Goal: Information Seeking & Learning: Learn about a topic

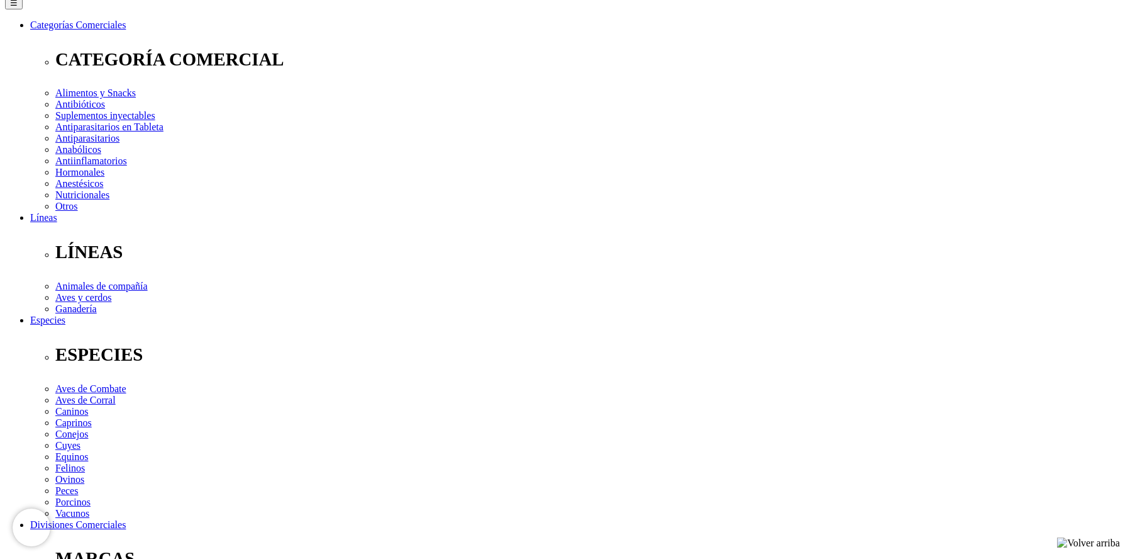
scroll to position [252, 0]
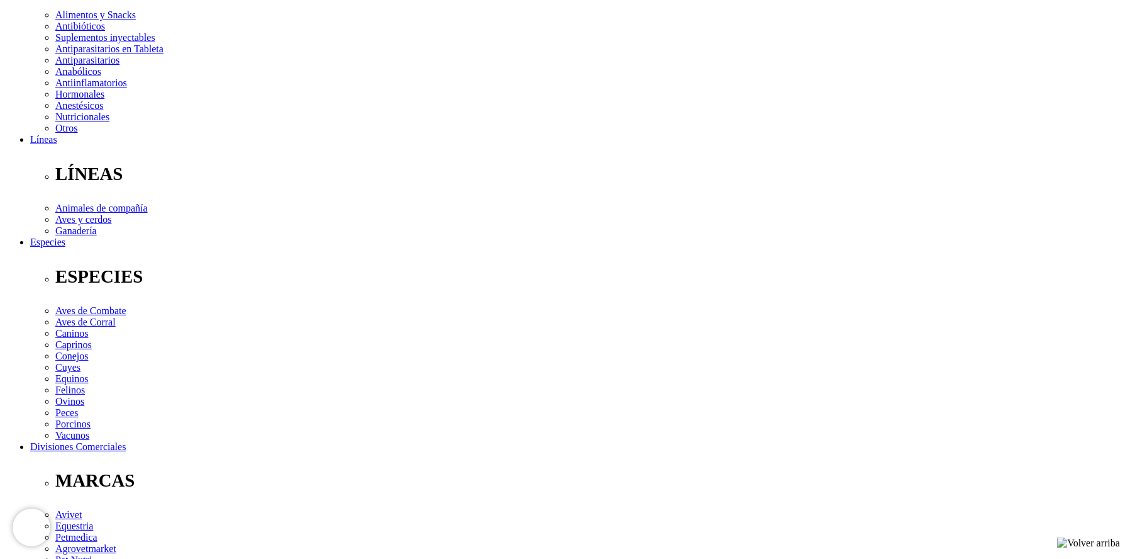
click at [376, 216] on link at bounding box center [376, 216] width 0 height 0
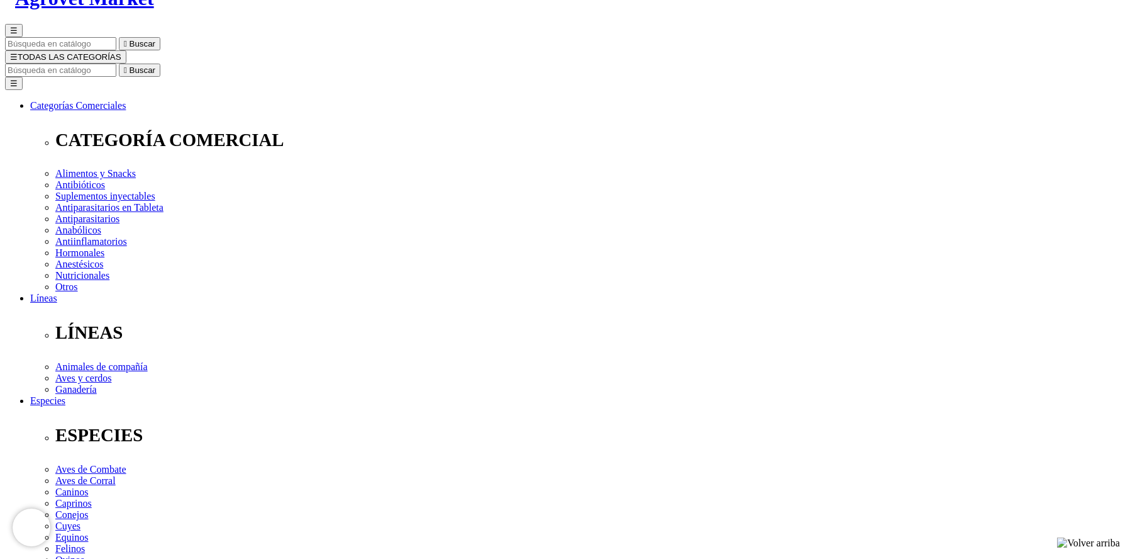
scroll to position [63, 0]
